Goal: Find specific page/section

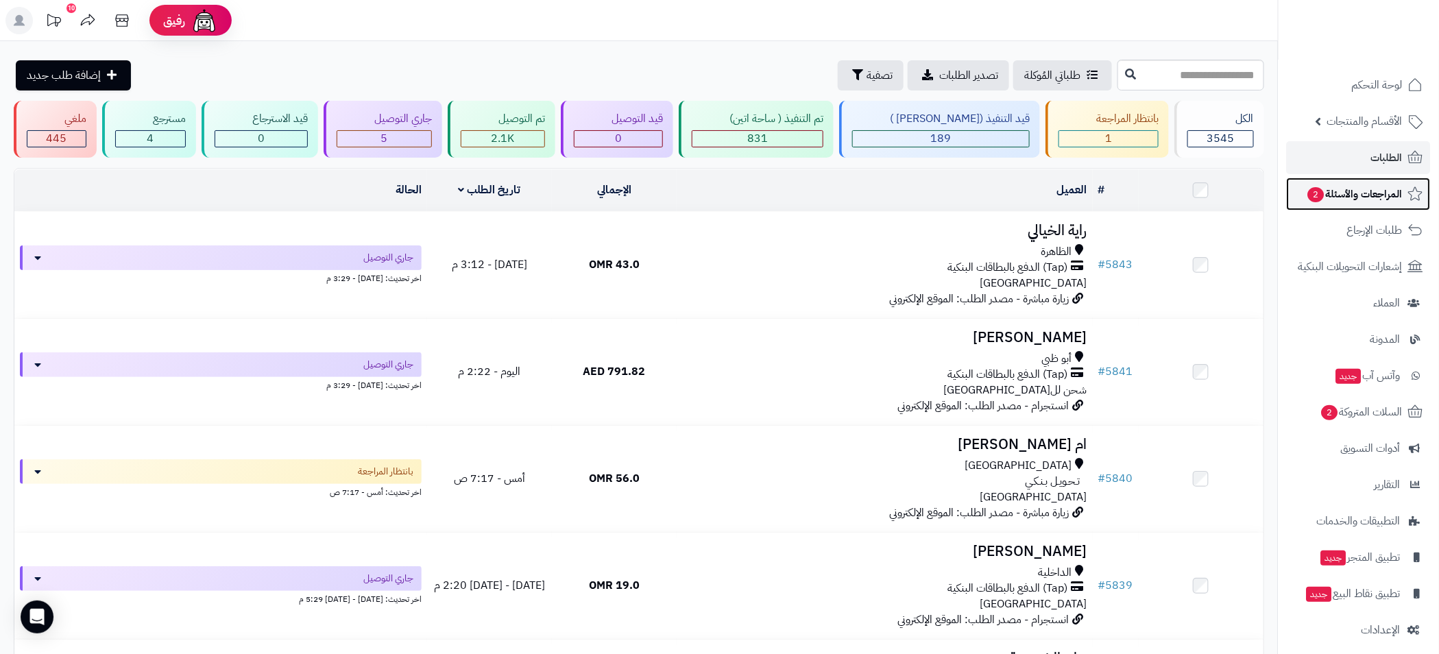
click at [1371, 193] on span "المراجعات والأسئلة 2" at bounding box center [1354, 193] width 96 height 19
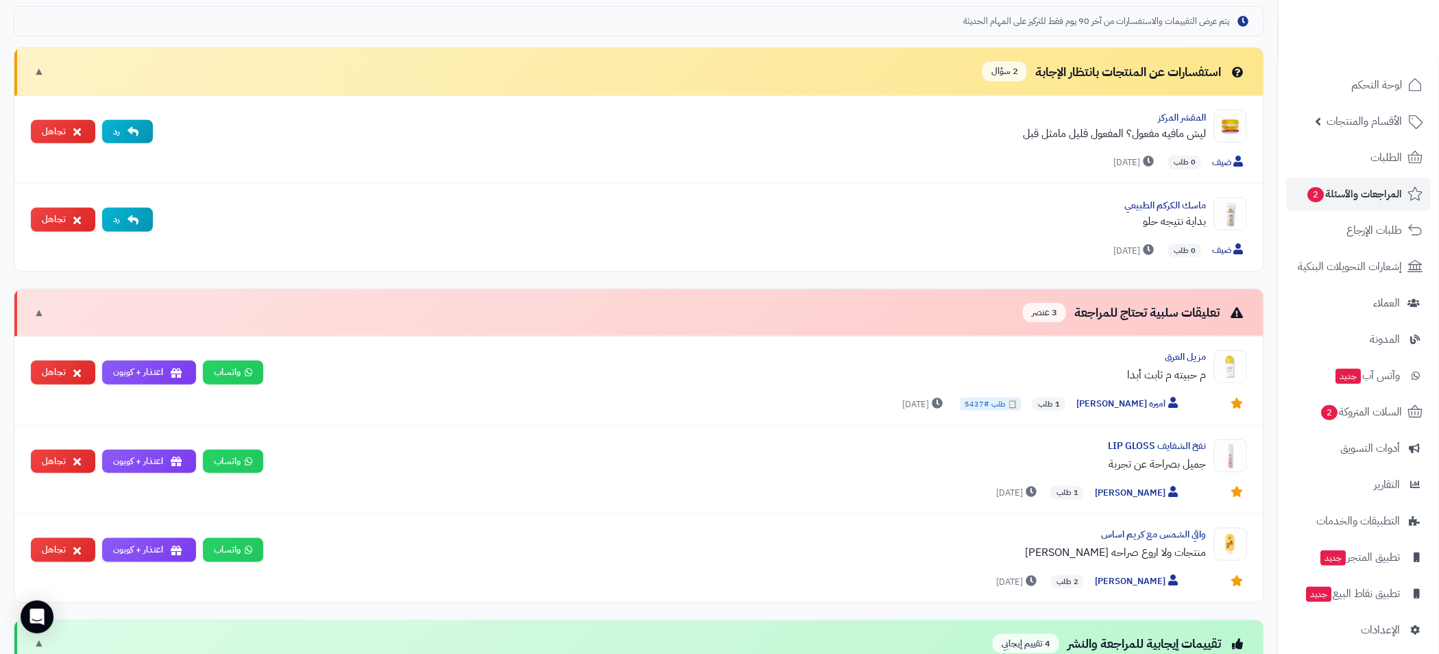
scroll to position [405, 0]
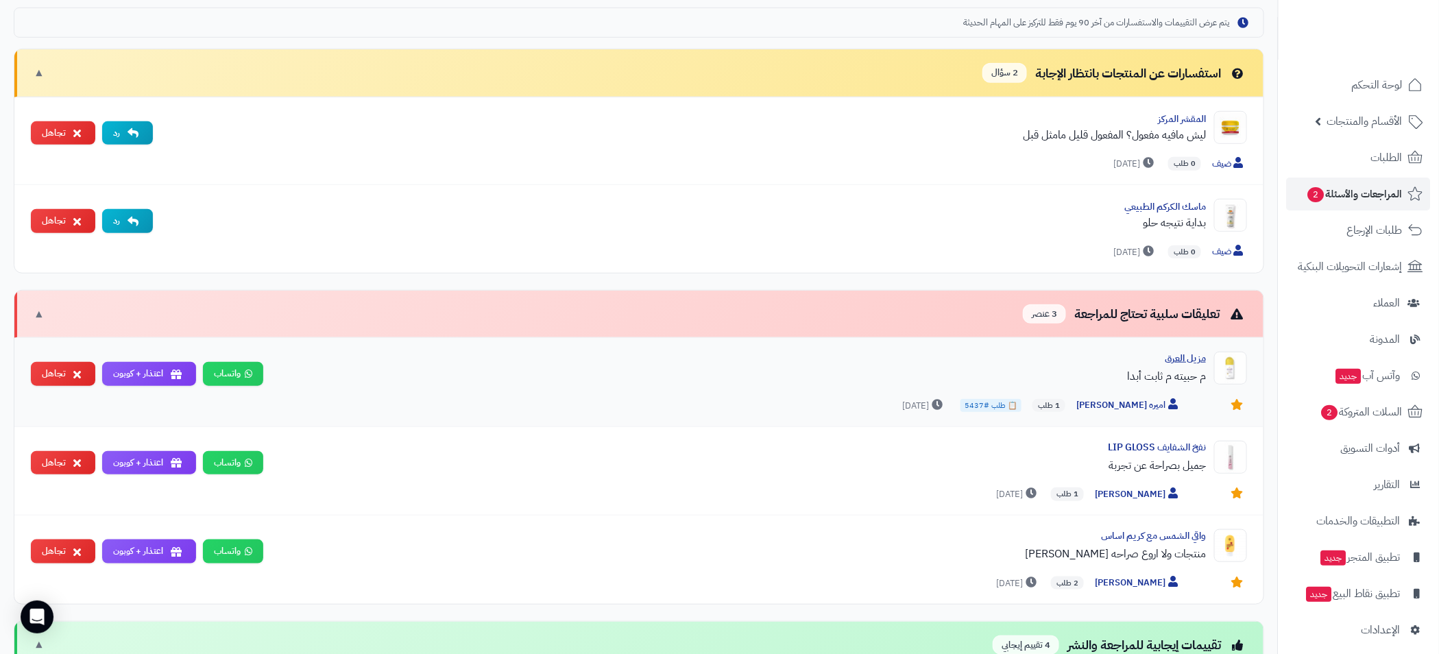
click at [1190, 358] on div "مزيل العرق" at bounding box center [739, 359] width 931 height 14
click at [1233, 365] on img at bounding box center [1230, 368] width 33 height 33
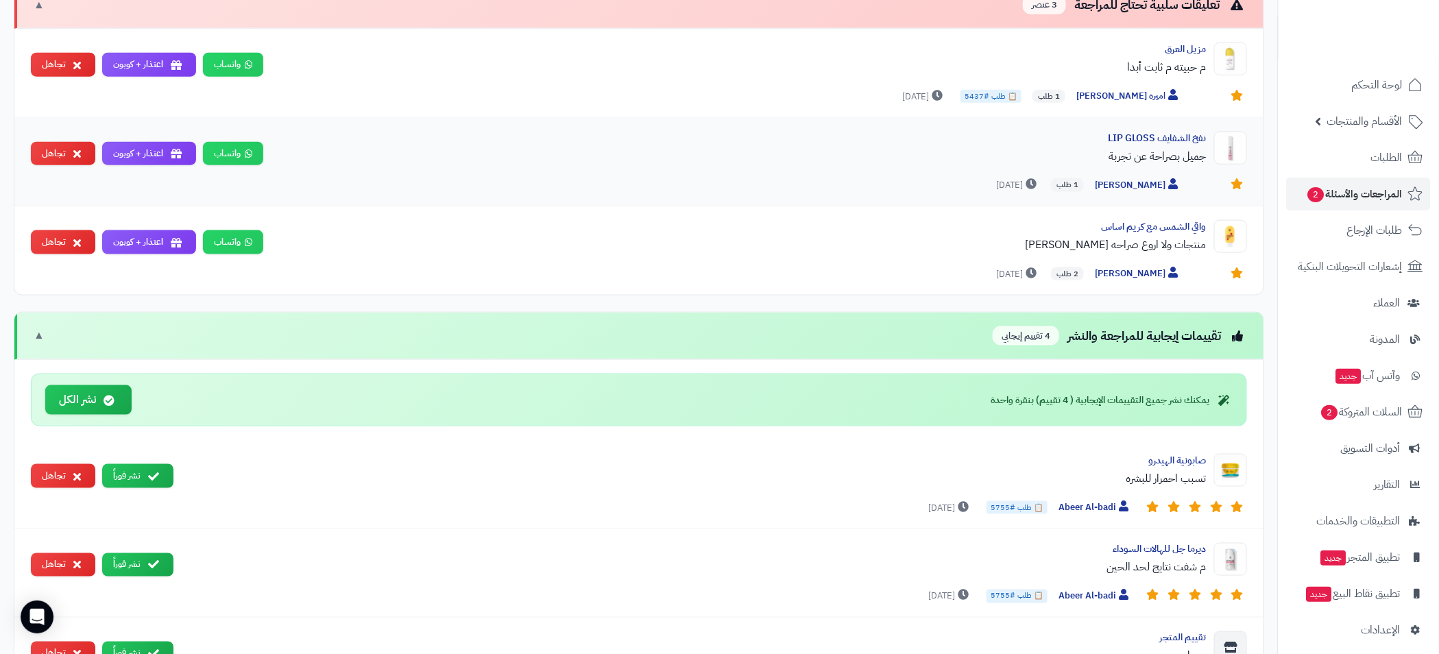
scroll to position [97, 0]
